Goal: Transaction & Acquisition: Purchase product/service

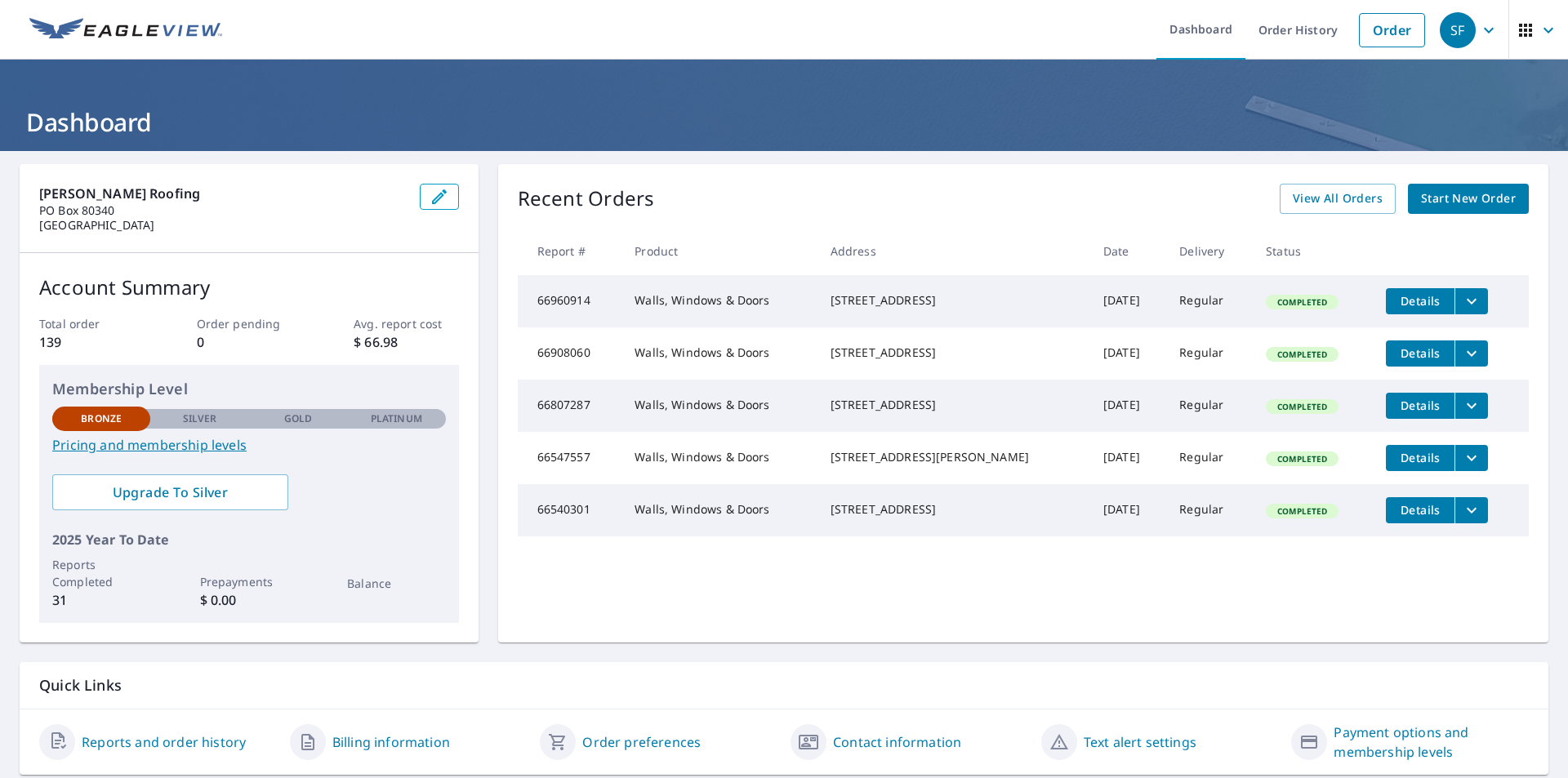
click at [1435, 199] on span "Start New Order" at bounding box center [1468, 199] width 95 height 20
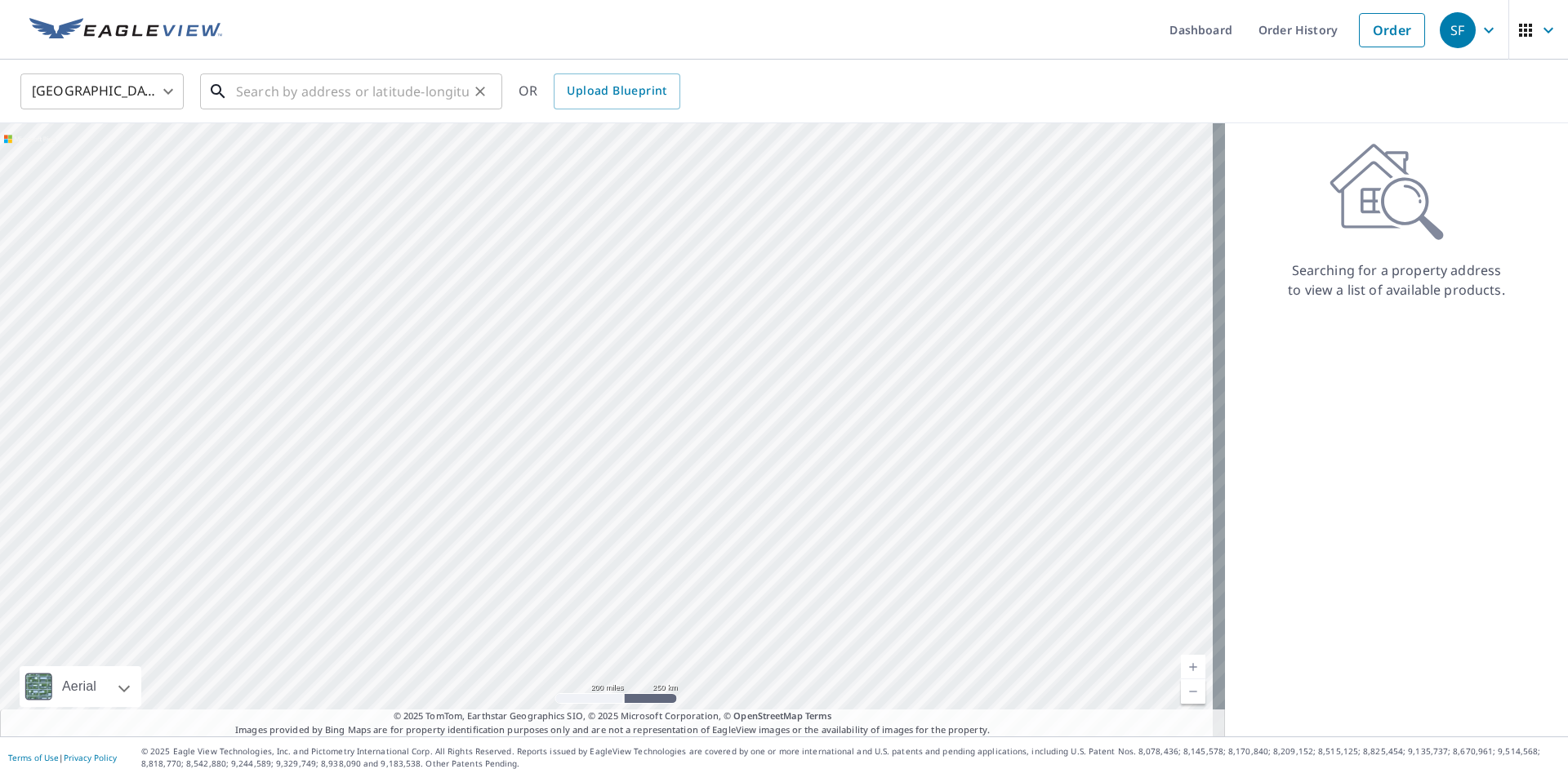
click at [242, 99] on input "text" at bounding box center [352, 91] width 233 height 46
paste input "[STREET_ADDRESS]"
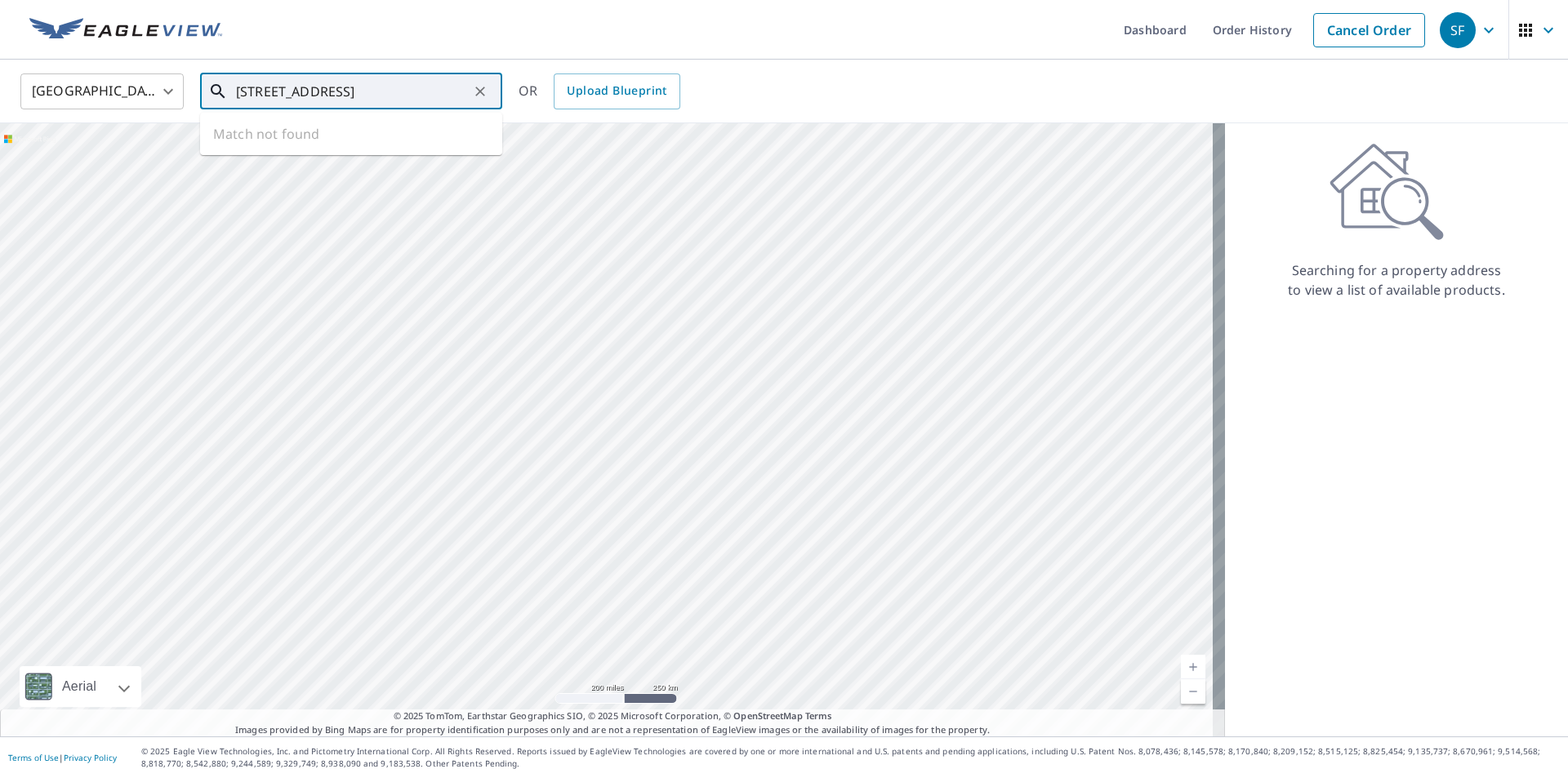
scroll to position [0, 29]
click at [386, 149] on p "[GEOGRAPHIC_DATA], OH 44646" at bounding box center [361, 156] width 257 height 16
type input "[STREET_ADDRESS]"
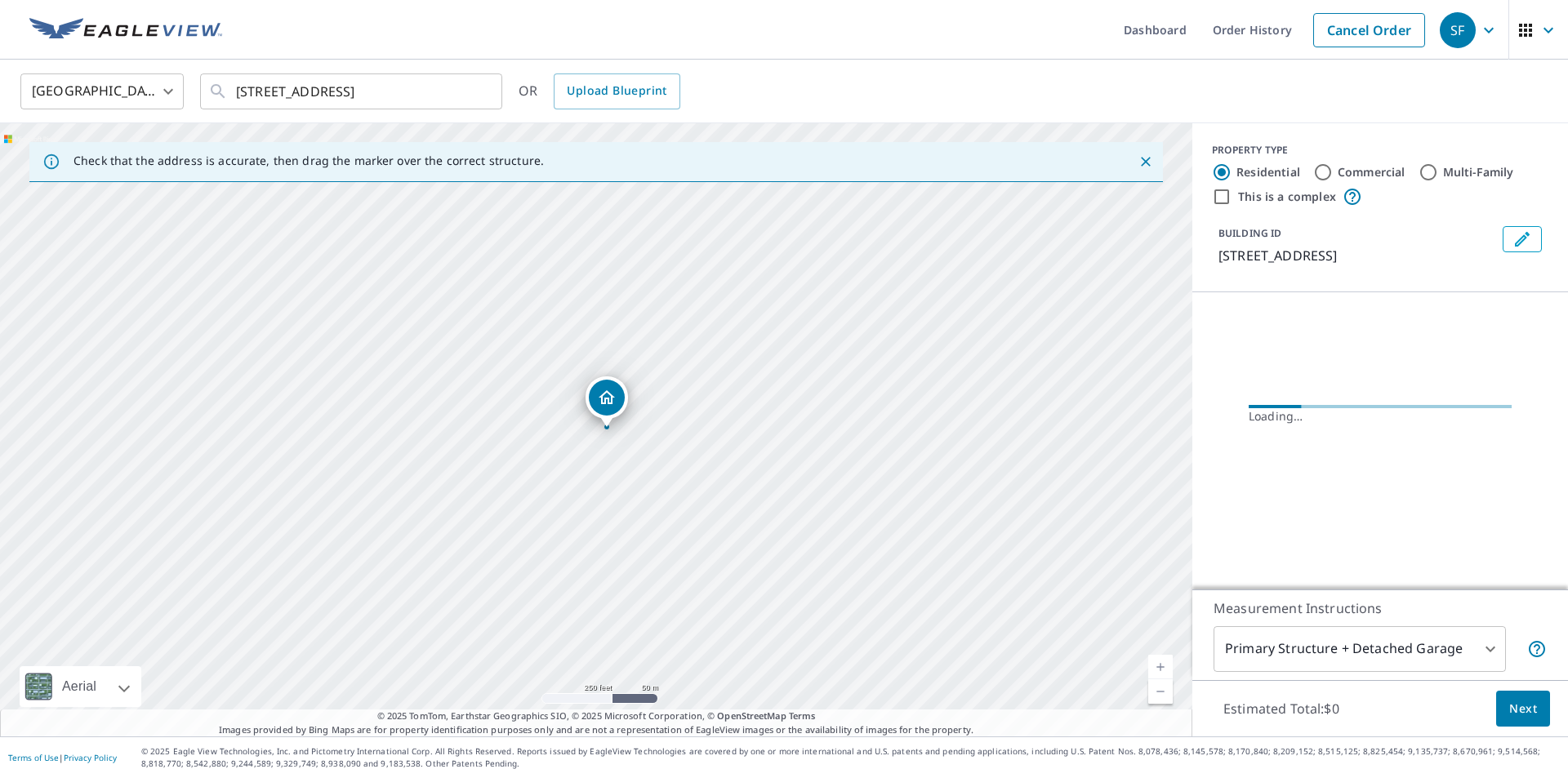
scroll to position [0, 0]
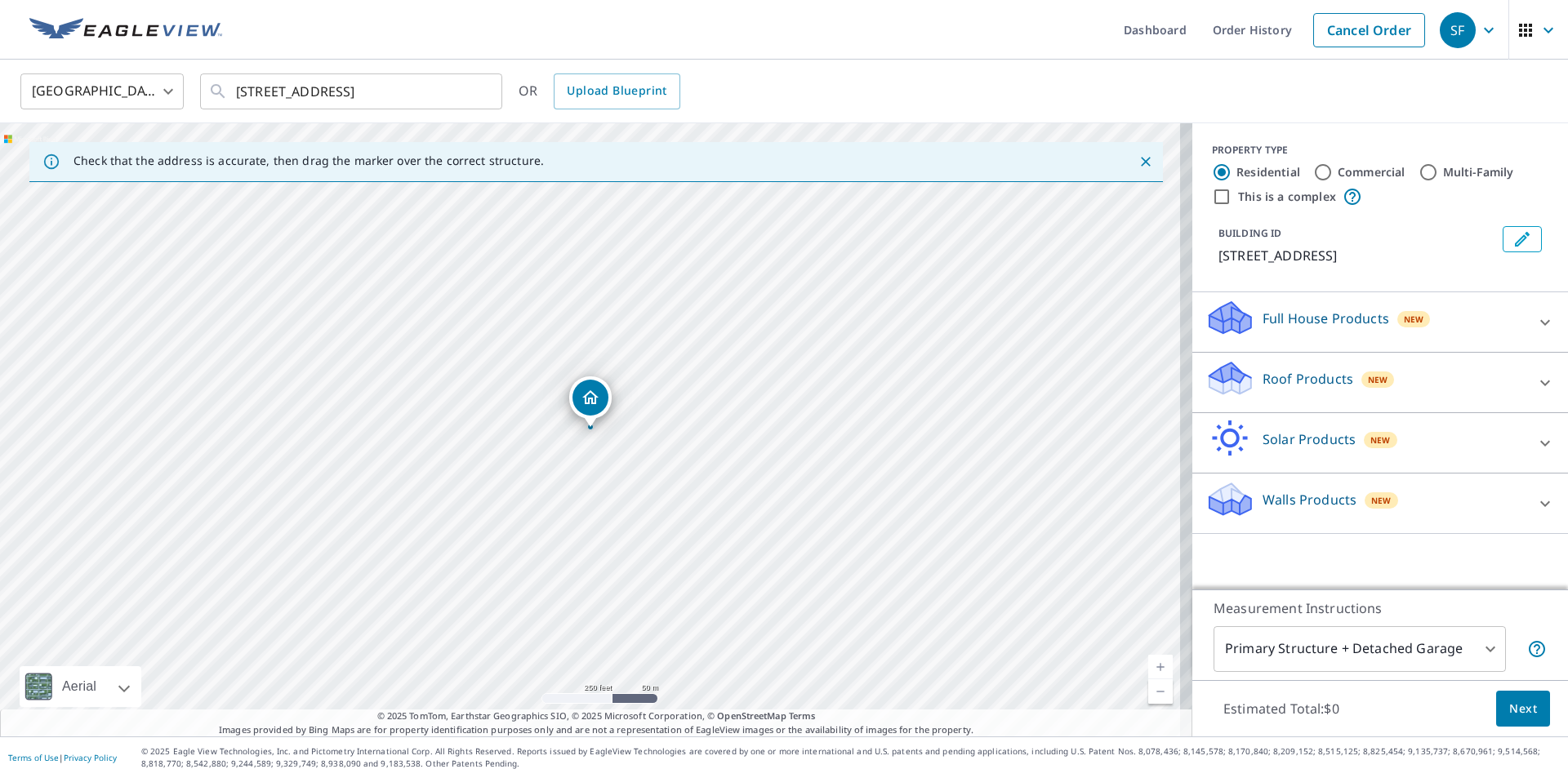
click at [1494, 501] on div "Walls Products New" at bounding box center [1366, 503] width 320 height 47
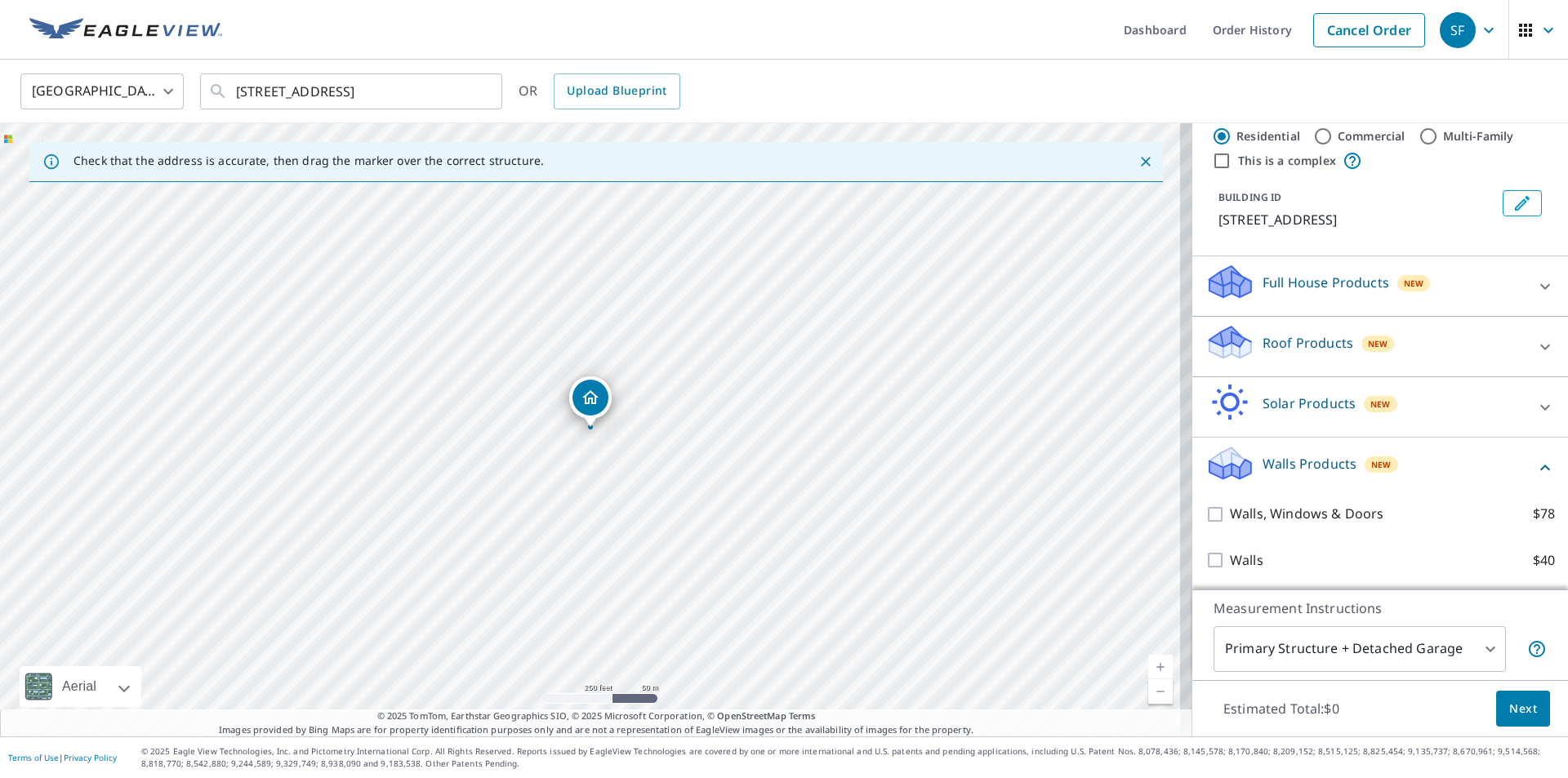
scroll to position [56, 0]
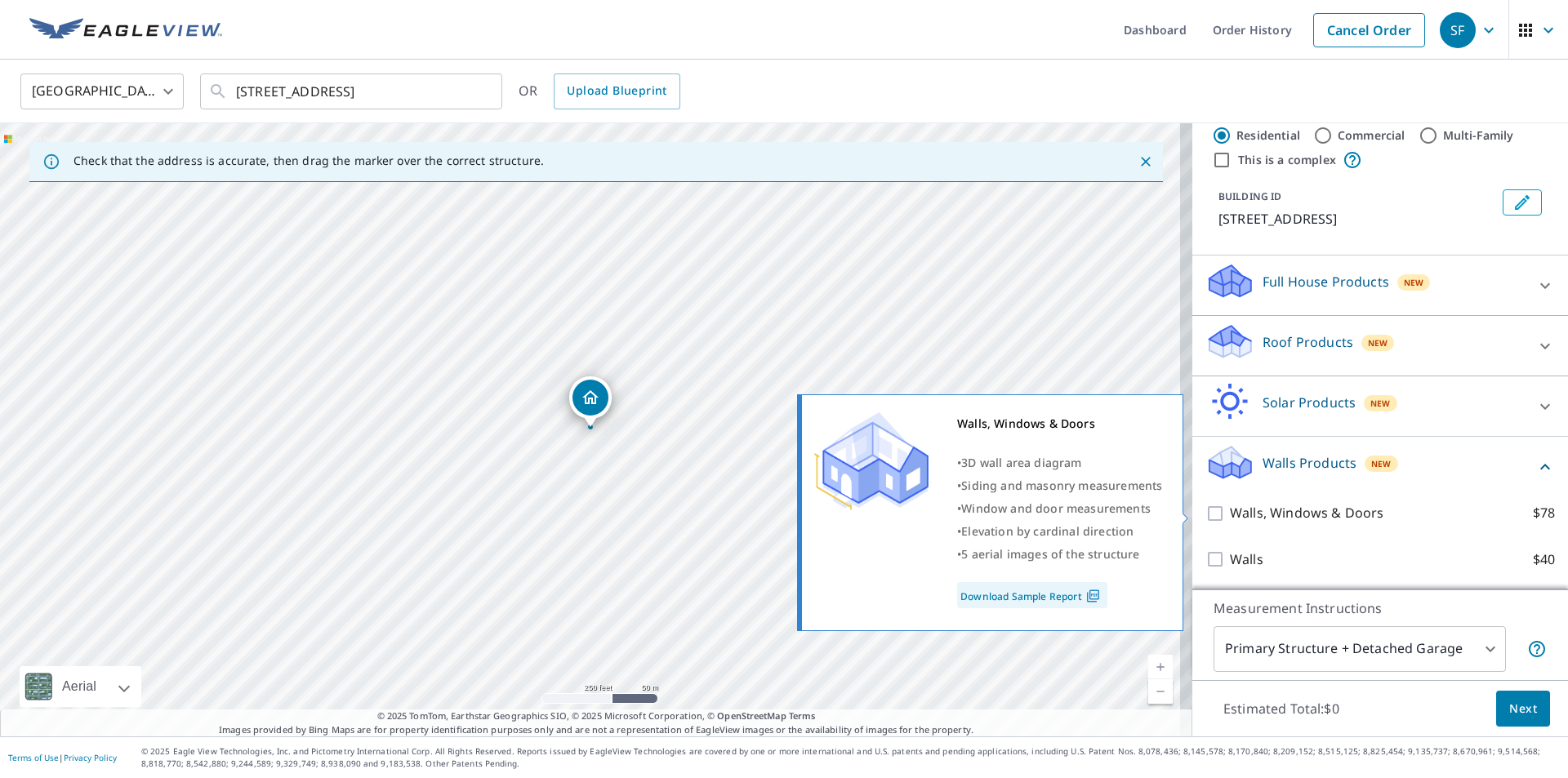
click at [1209, 513] on input "Walls, Windows & Doors $78" at bounding box center [1218, 513] width 25 height 20
checkbox input "true"
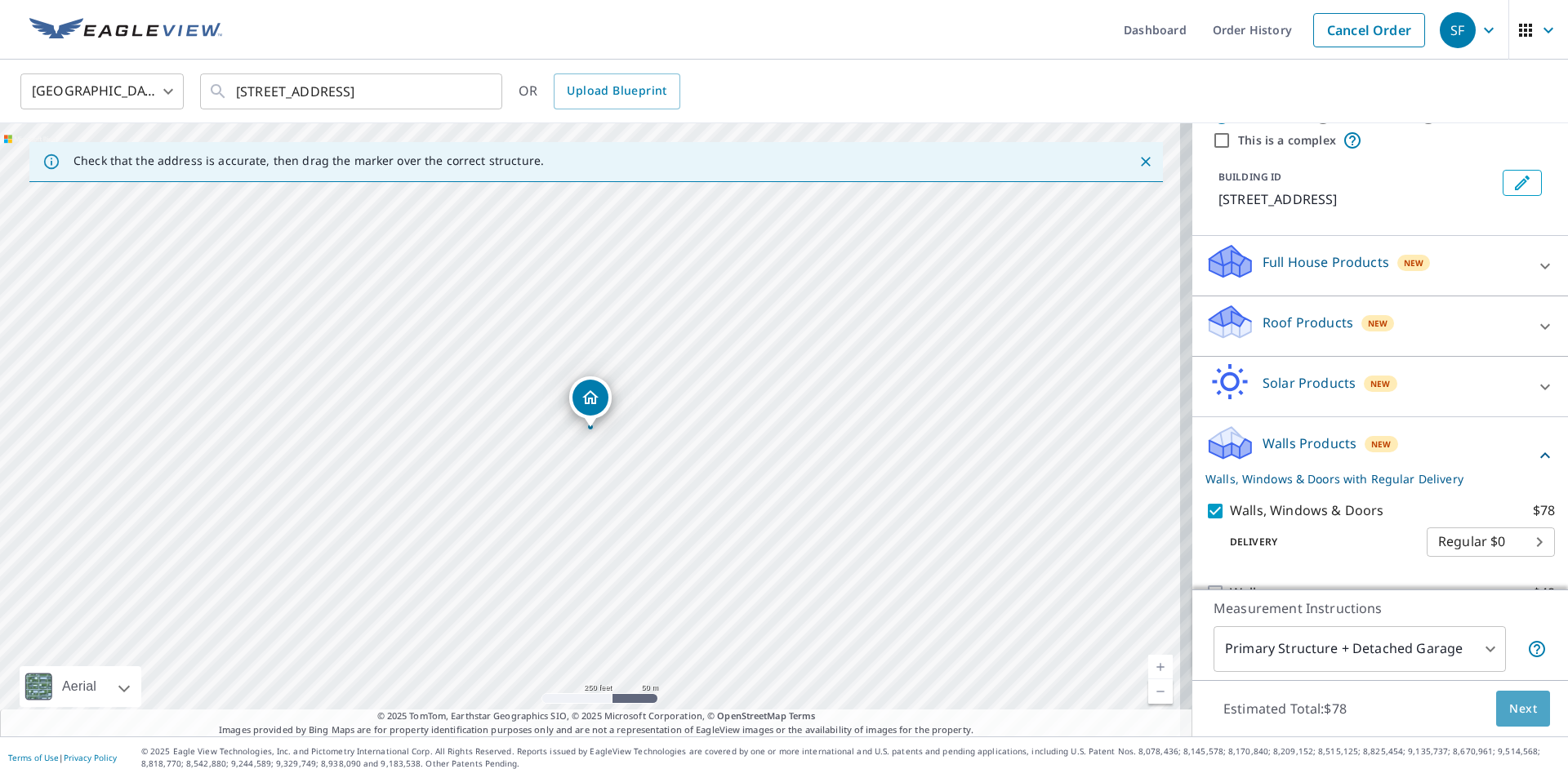
click at [1520, 720] on button "Next" at bounding box center [1522, 709] width 54 height 37
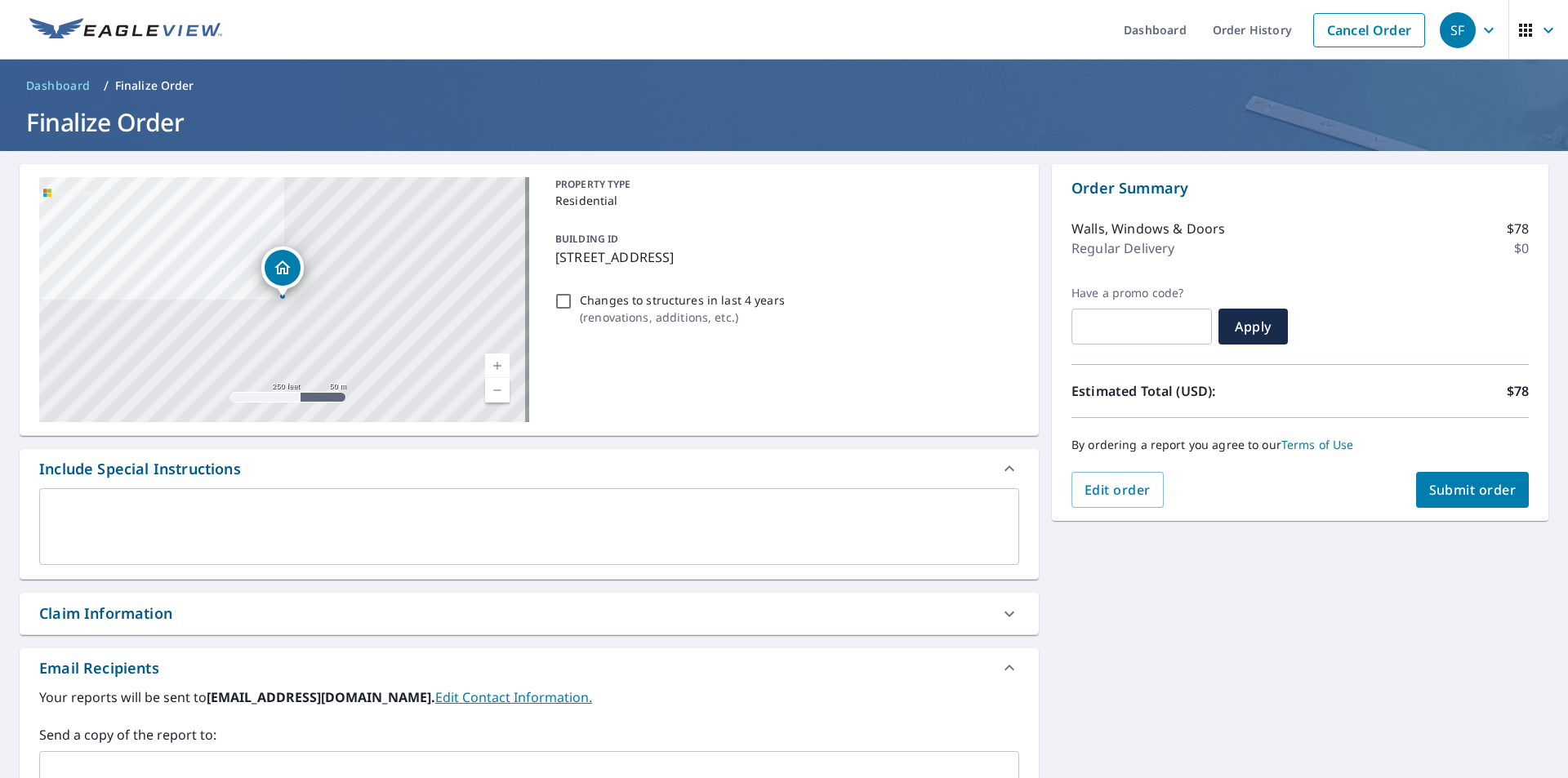
click at [1475, 494] on span "Submit order" at bounding box center [1473, 489] width 87 height 18
